Goal: Task Accomplishment & Management: Manage account settings

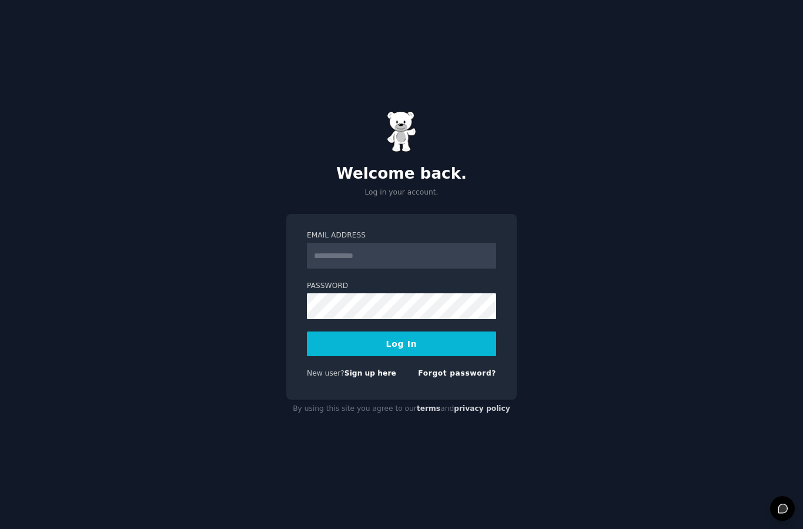
click at [454, 269] on input "Email Address" at bounding box center [401, 256] width 189 height 26
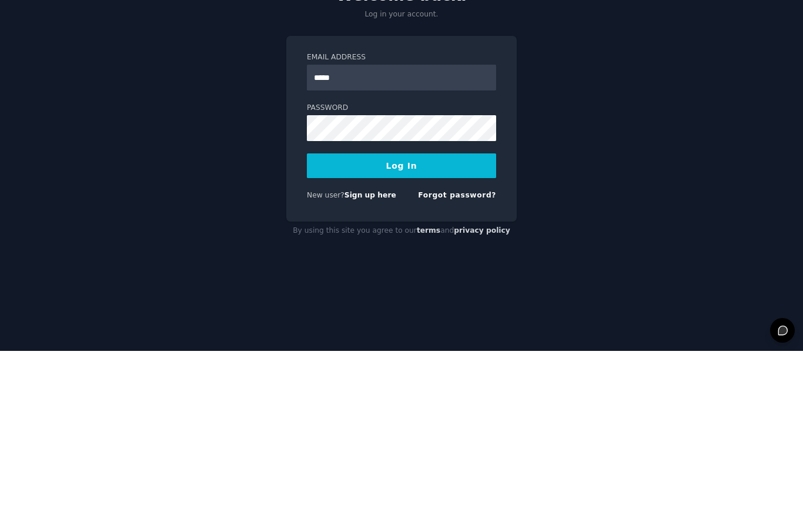
type input "**********"
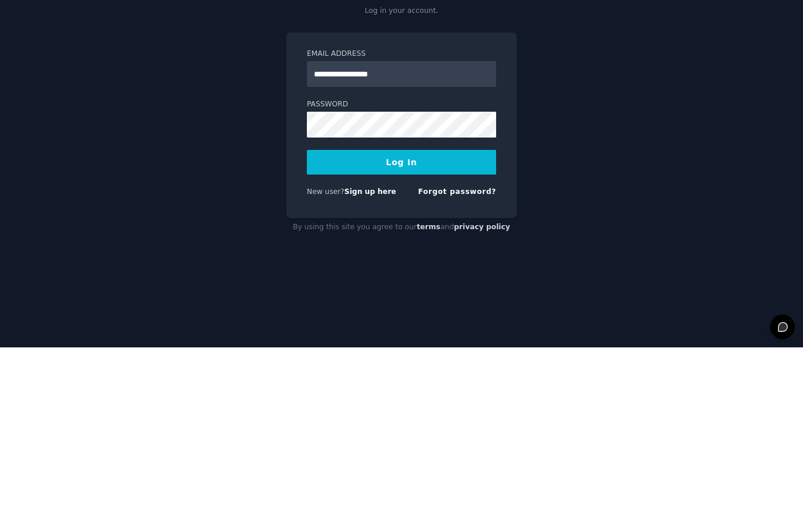
click at [475, 331] on button "Log In" at bounding box center [401, 343] width 189 height 25
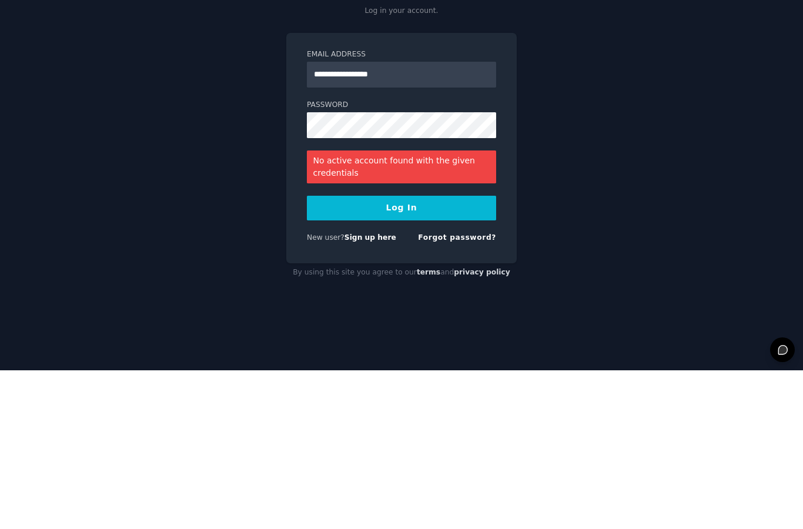
click at [474, 354] on button "Log In" at bounding box center [401, 366] width 189 height 25
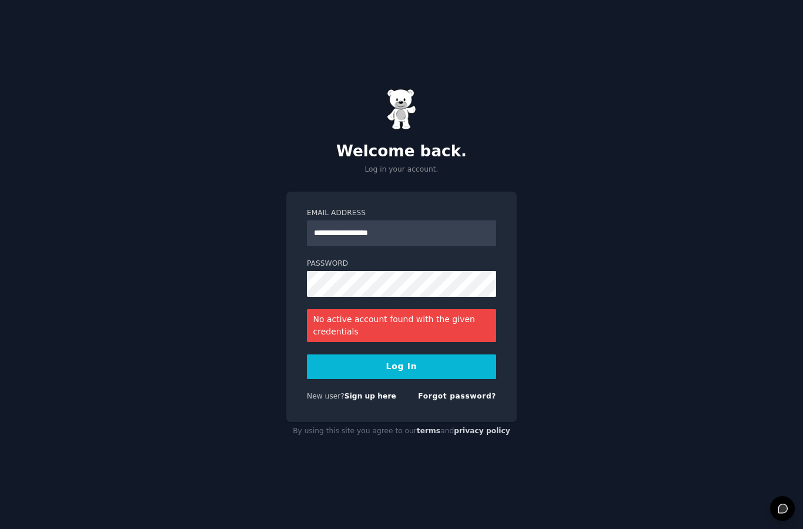
click at [471, 392] on link "Forgot password?" at bounding box center [457, 396] width 78 height 8
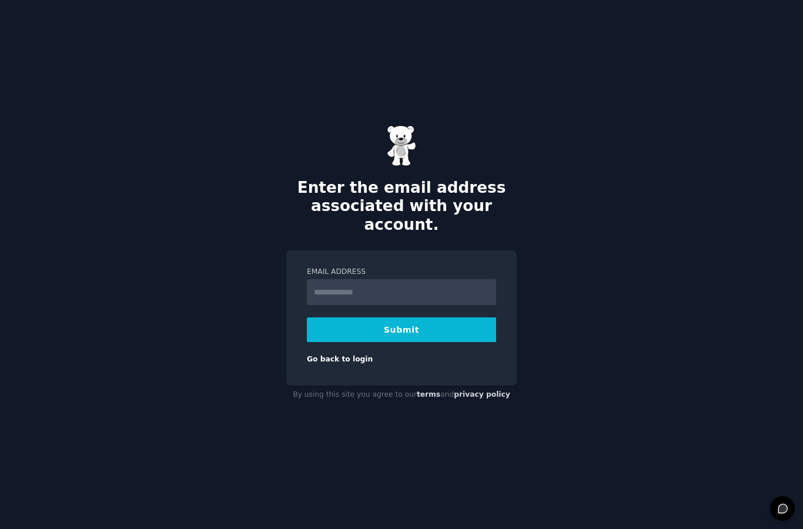
click at [442, 279] on input "Email Address" at bounding box center [401, 292] width 189 height 26
click at [439, 279] on input "Email Address" at bounding box center [401, 292] width 189 height 26
click at [425, 279] on input "Email Address" at bounding box center [401, 292] width 189 height 26
click at [452, 279] on input "Email Address" at bounding box center [401, 292] width 189 height 26
click at [438, 279] on input "Email Address" at bounding box center [401, 292] width 189 height 26
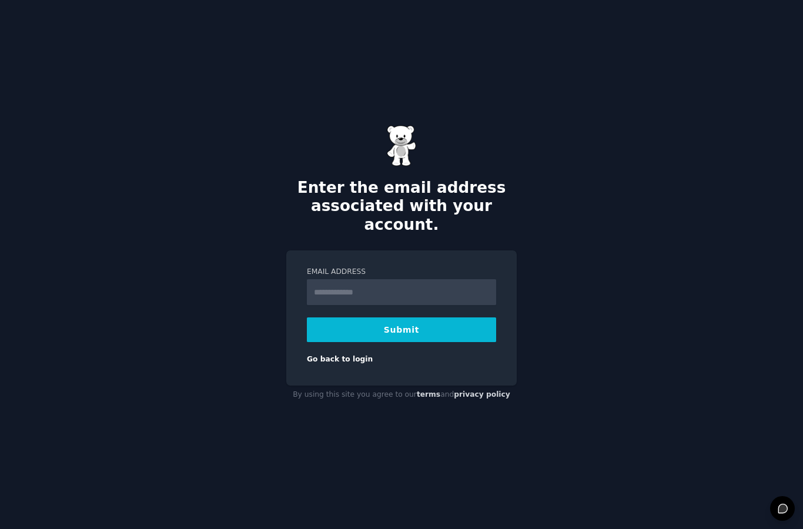
click at [412, 279] on input "Email Address" at bounding box center [401, 292] width 189 height 26
click at [628, 295] on div "Enter the email address associated with your account. Email Address Submit Go b…" at bounding box center [401, 264] width 803 height 529
click at [420, 279] on input "Email Address" at bounding box center [401, 292] width 189 height 26
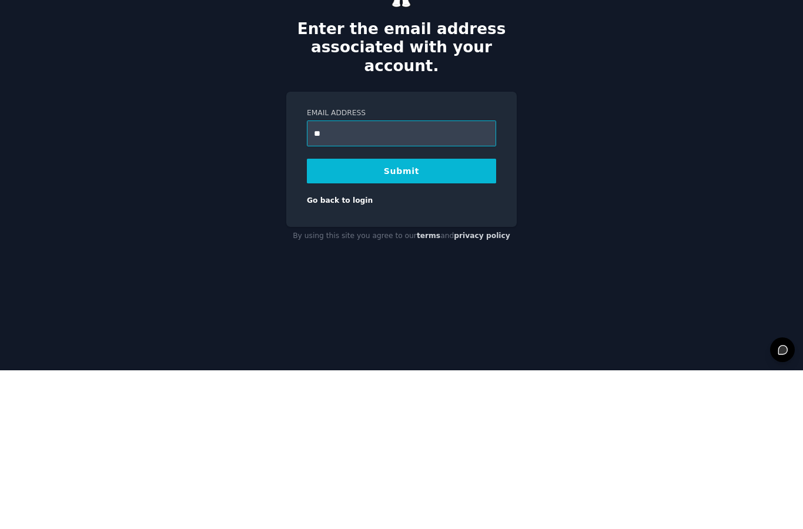
type input "**********"
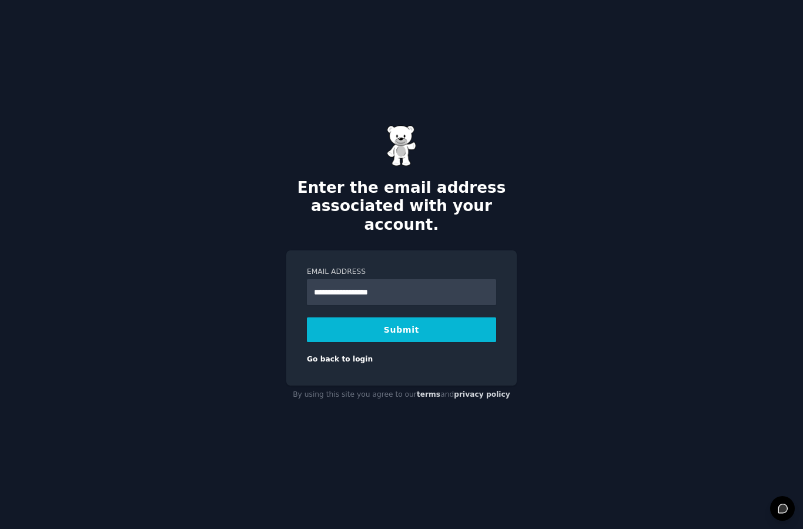
click at [451, 317] on button "Submit" at bounding box center [401, 329] width 189 height 25
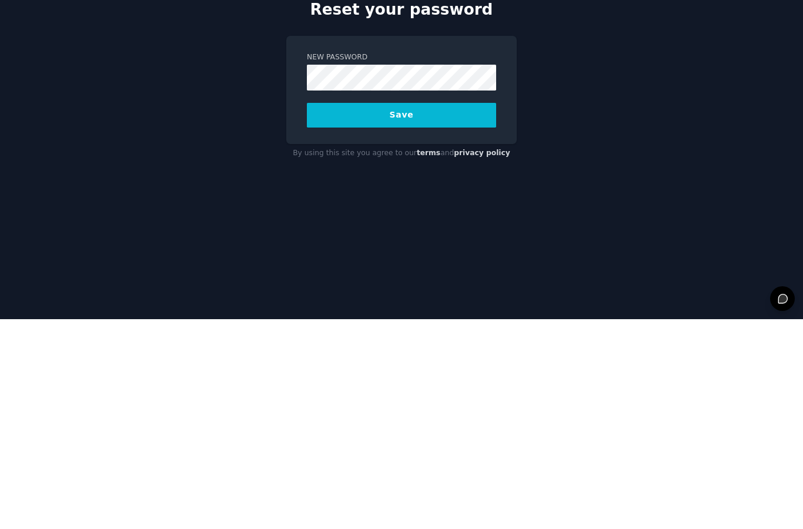
click at [386, 313] on button "Save" at bounding box center [401, 325] width 189 height 25
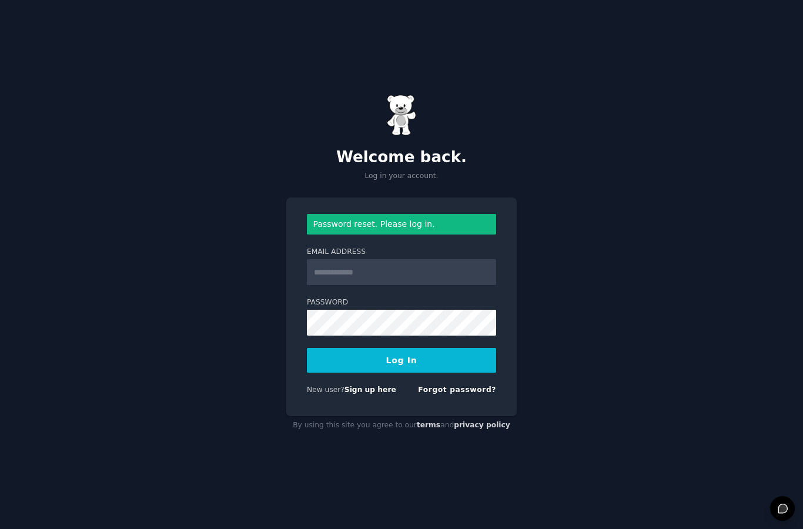
click at [393, 285] on input "Email Address" at bounding box center [401, 272] width 189 height 26
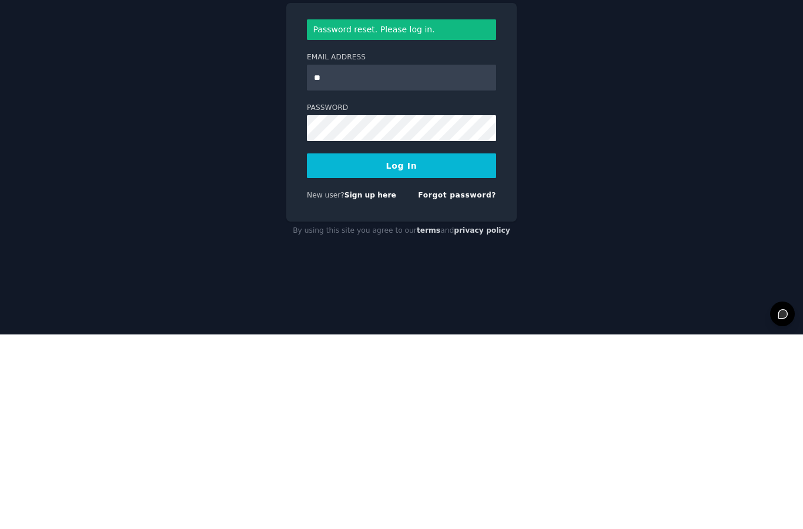
type input "**********"
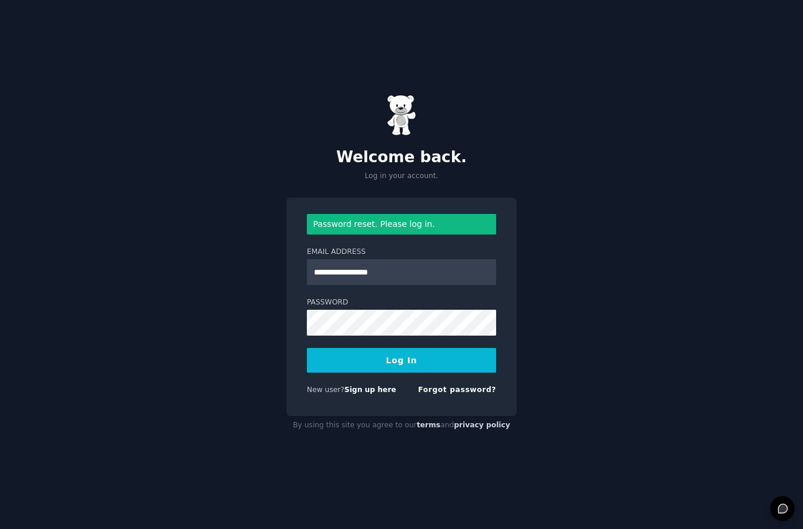
click at [599, 310] on div "**********" at bounding box center [401, 264] width 803 height 529
click at [232, 393] on div "**********" at bounding box center [401, 264] width 803 height 529
click at [557, 151] on div "**********" at bounding box center [401, 264] width 803 height 529
click at [618, 337] on div "**********" at bounding box center [401, 264] width 803 height 529
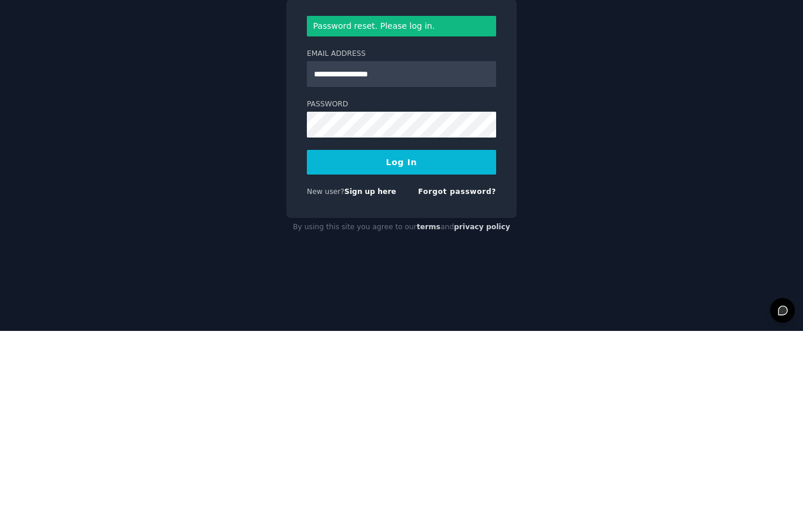
click at [481, 348] on button "Log In" at bounding box center [401, 360] width 189 height 25
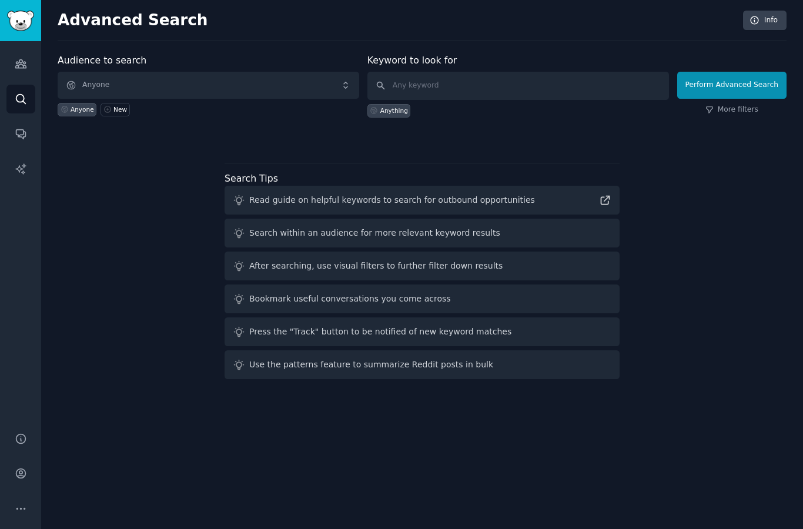
click at [693, 213] on div "Audience to search Anyone Anyone New Keyword to look for Anything Perform Advan…" at bounding box center [422, 218] width 729 height 330
click at [26, 63] on icon "Sidebar" at bounding box center [21, 64] width 12 height 12
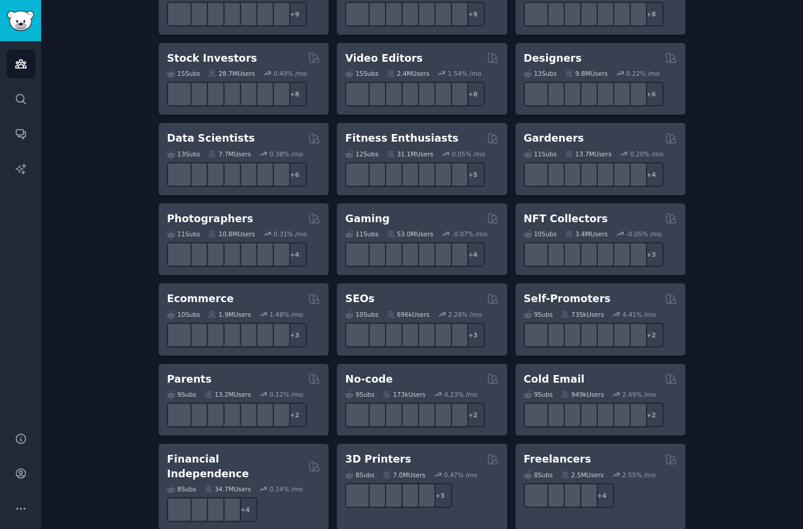
scroll to position [424, 0]
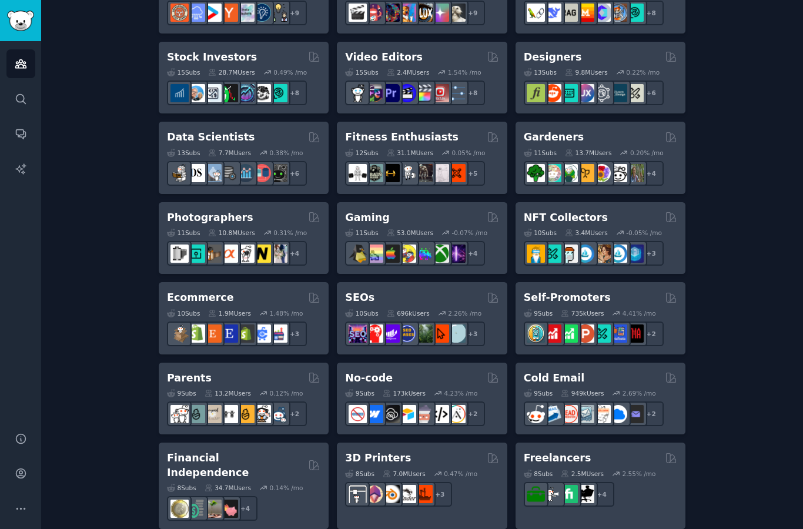
click at [569, 132] on h2 "Gardeners" at bounding box center [554, 137] width 61 height 15
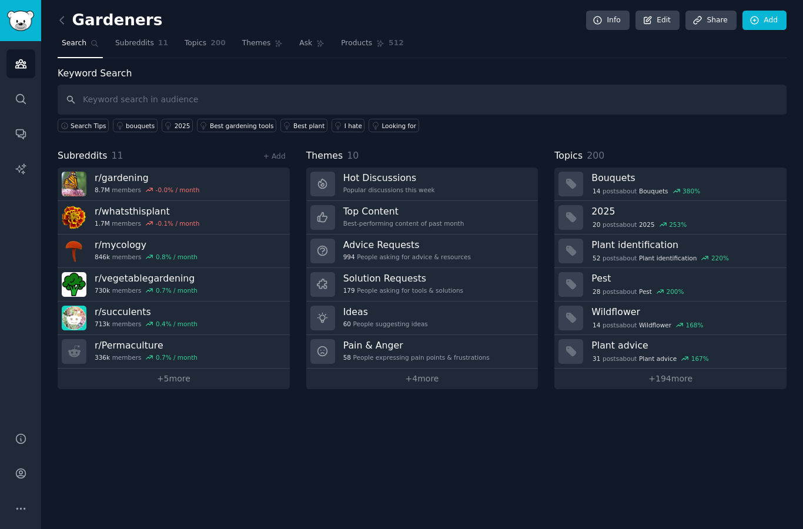
click at [445, 379] on link "+ 4 more" at bounding box center [422, 378] width 232 height 21
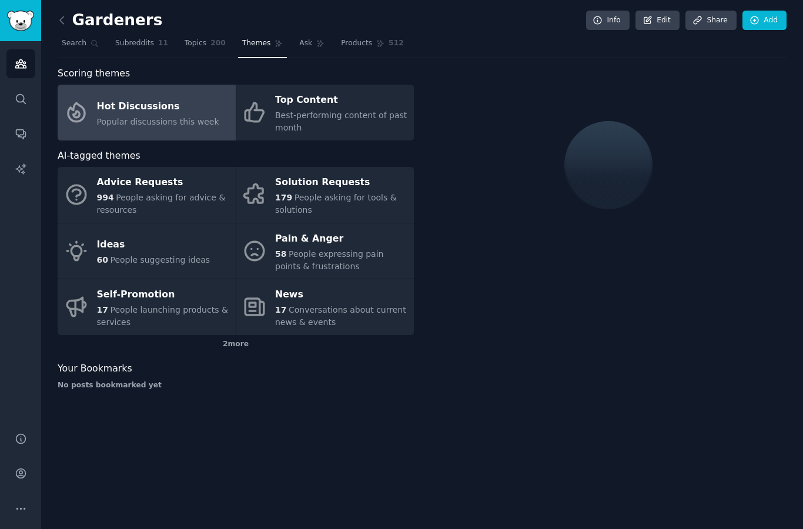
click at [343, 239] on div "Pain & Anger" at bounding box center [341, 238] width 133 height 19
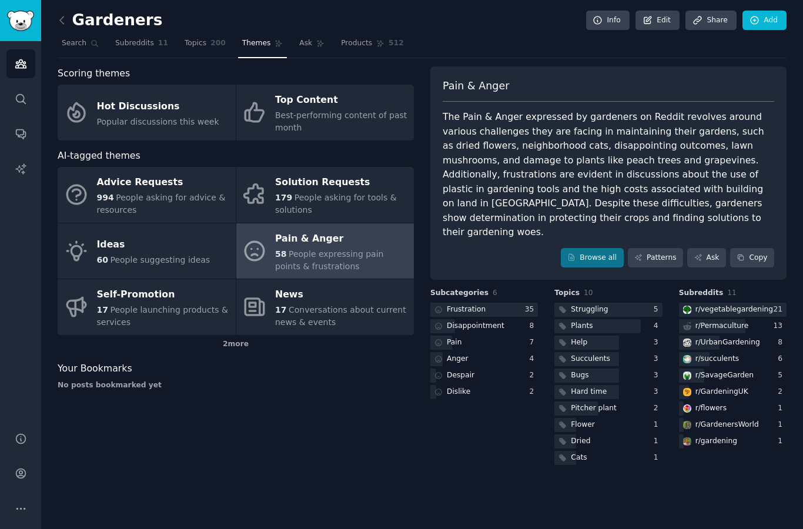
click at [657, 248] on link "Patterns" at bounding box center [655, 258] width 55 height 20
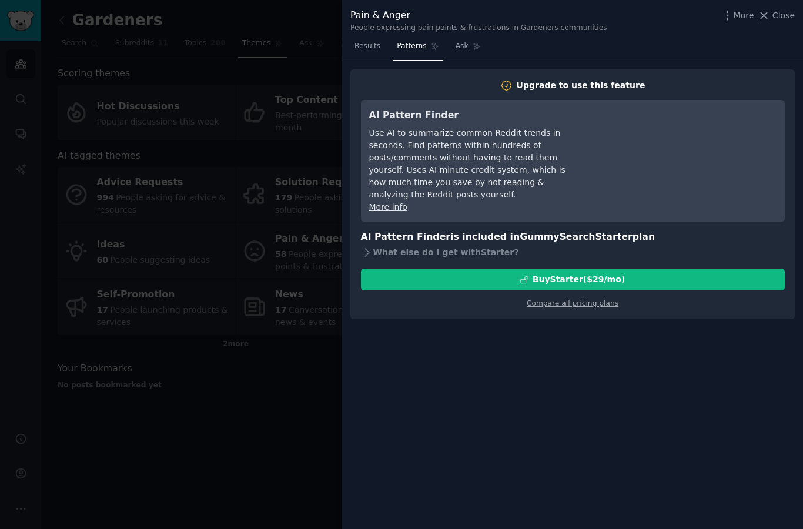
click at [589, 331] on div "Upgrade to use this feature AI Pattern Finder Use AI to summarize common Reddit…" at bounding box center [572, 295] width 461 height 468
click at [371, 49] on span "Results" at bounding box center [367, 46] width 26 height 11
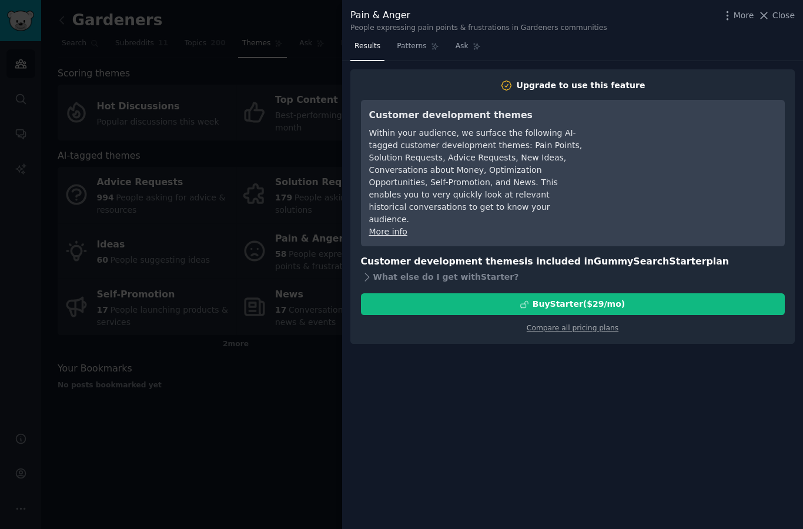
click at [776, 15] on span "Close" at bounding box center [783, 15] width 22 height 12
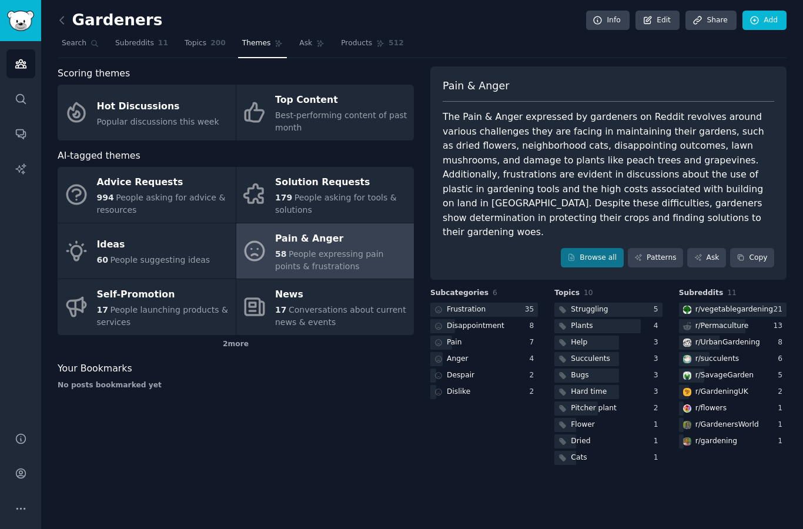
click at [595, 304] on div "Struggling" at bounding box center [589, 309] width 37 height 11
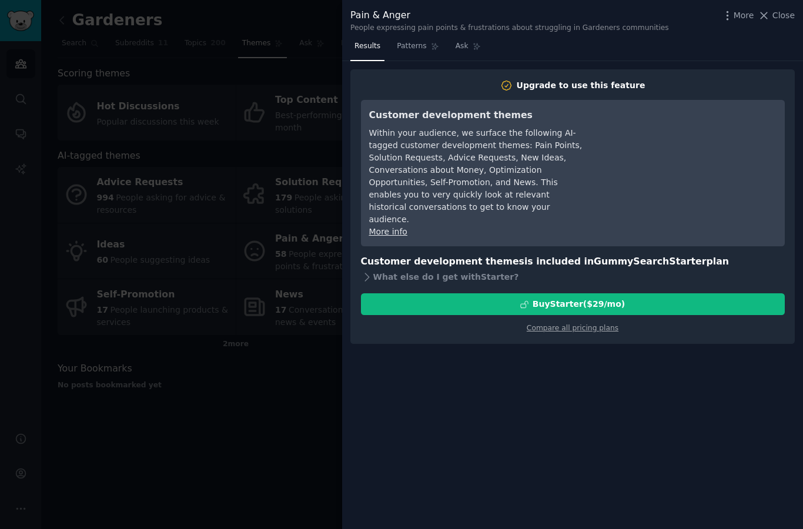
click at [777, 12] on span "Close" at bounding box center [783, 15] width 22 height 12
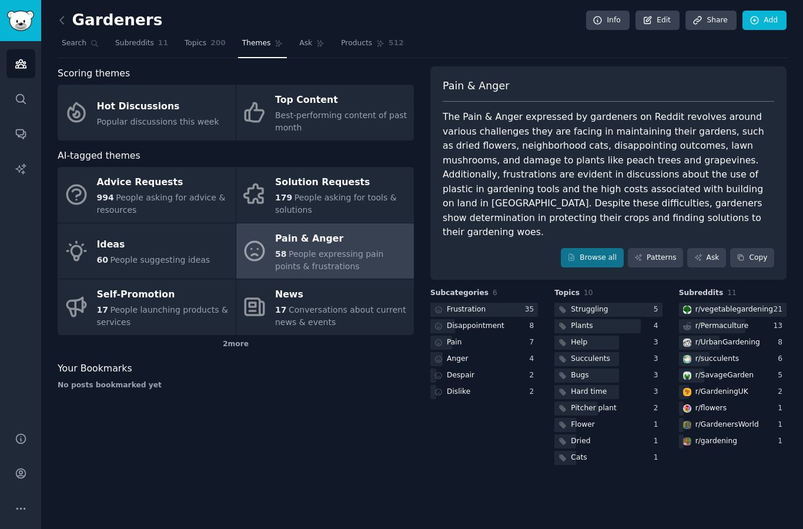
click at [589, 248] on link "Browse all" at bounding box center [592, 258] width 63 height 20
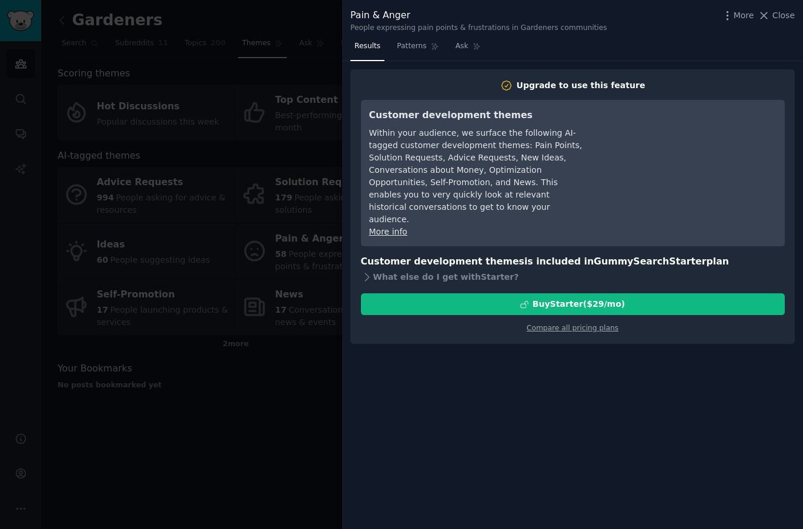
click at [774, 15] on span "Close" at bounding box center [783, 15] width 22 height 12
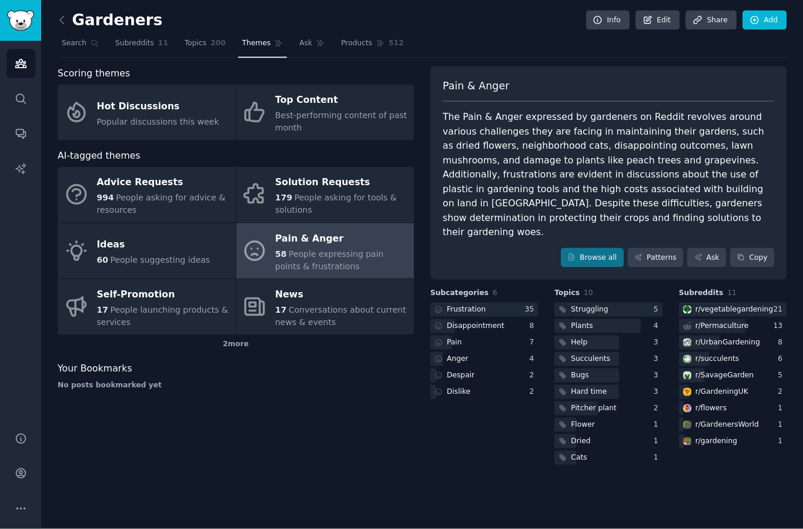
scroll to position [47, 0]
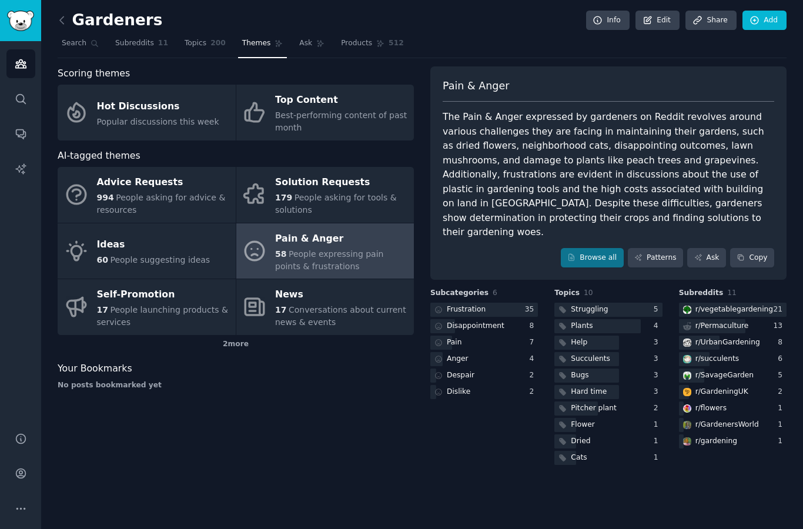
click at [518, 303] on div at bounding box center [484, 310] width 108 height 15
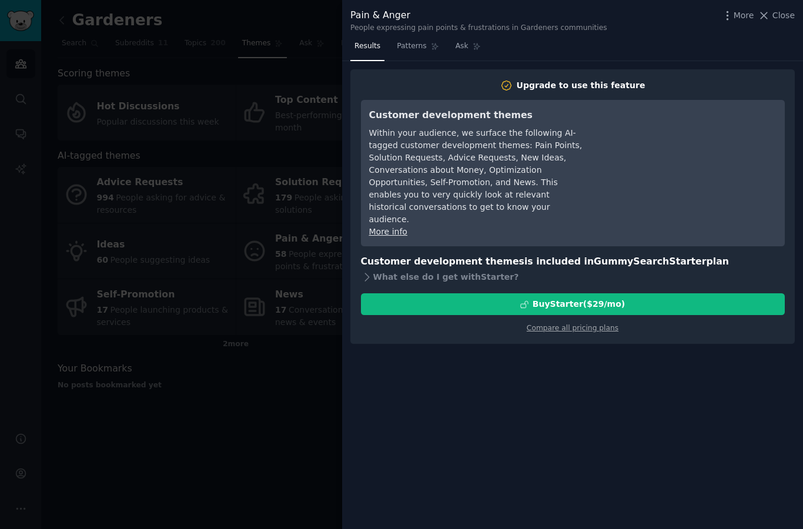
click at [773, 16] on span "Close" at bounding box center [783, 15] width 22 height 12
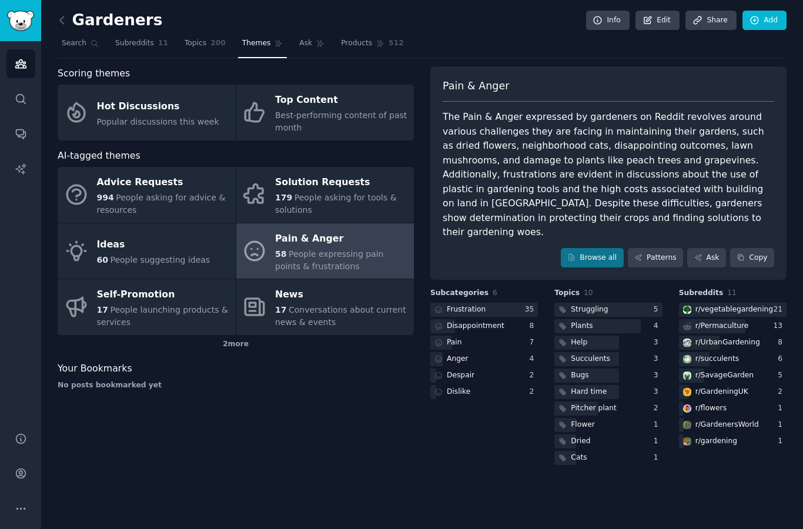
click at [388, 192] on div "179 People asking for tools & solutions" at bounding box center [341, 204] width 133 height 25
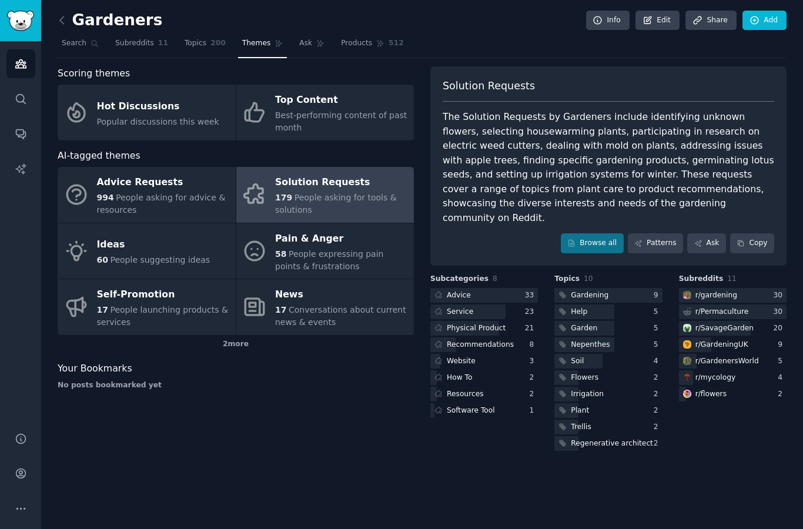
click at [388, 229] on div "Pain & Anger" at bounding box center [341, 238] width 133 height 19
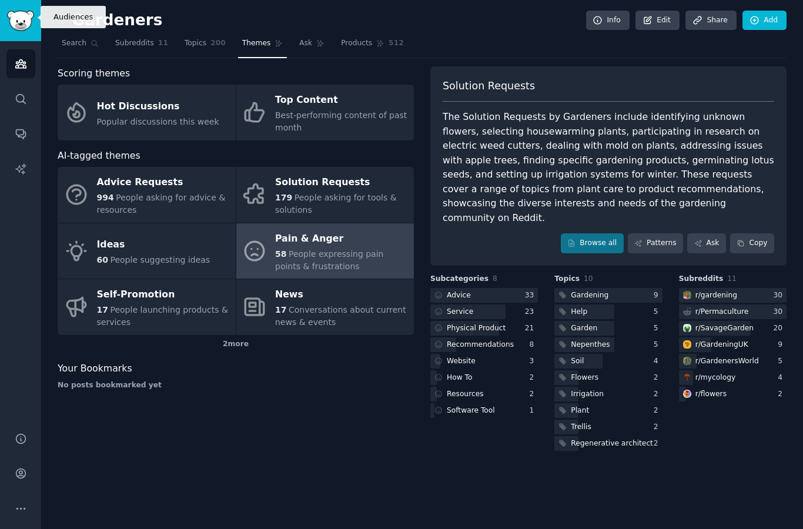
click at [25, 60] on icon "Sidebar" at bounding box center [20, 64] width 11 height 8
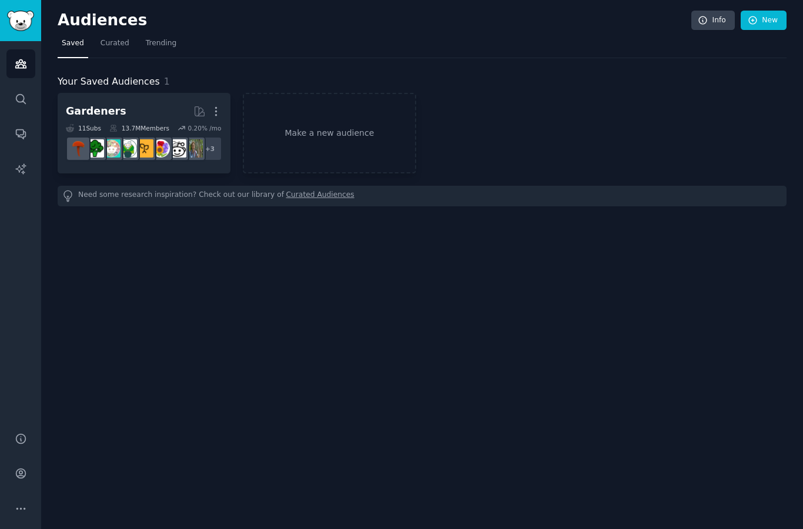
click at [220, 108] on icon "button" at bounding box center [216, 111] width 12 height 12
click at [197, 137] on p "Delete" at bounding box center [183, 136] width 27 height 12
